Goal: Go to known website: Access a specific website the user already knows

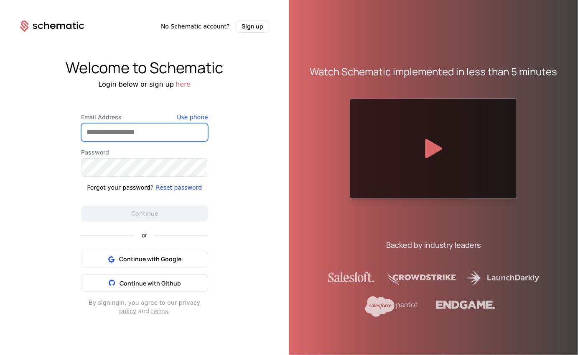
click at [118, 135] on input "Email Address" at bounding box center [145, 132] width 126 height 18
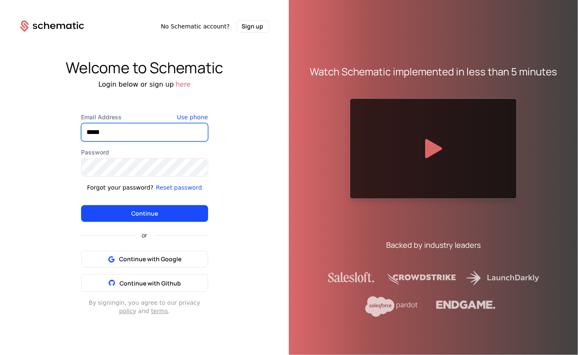
type input "**********"
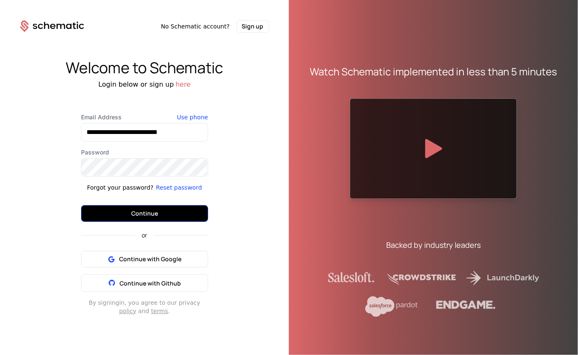
click at [150, 211] on button "Continue" at bounding box center [144, 213] width 127 height 17
